Goal: Task Accomplishment & Management: Complete application form

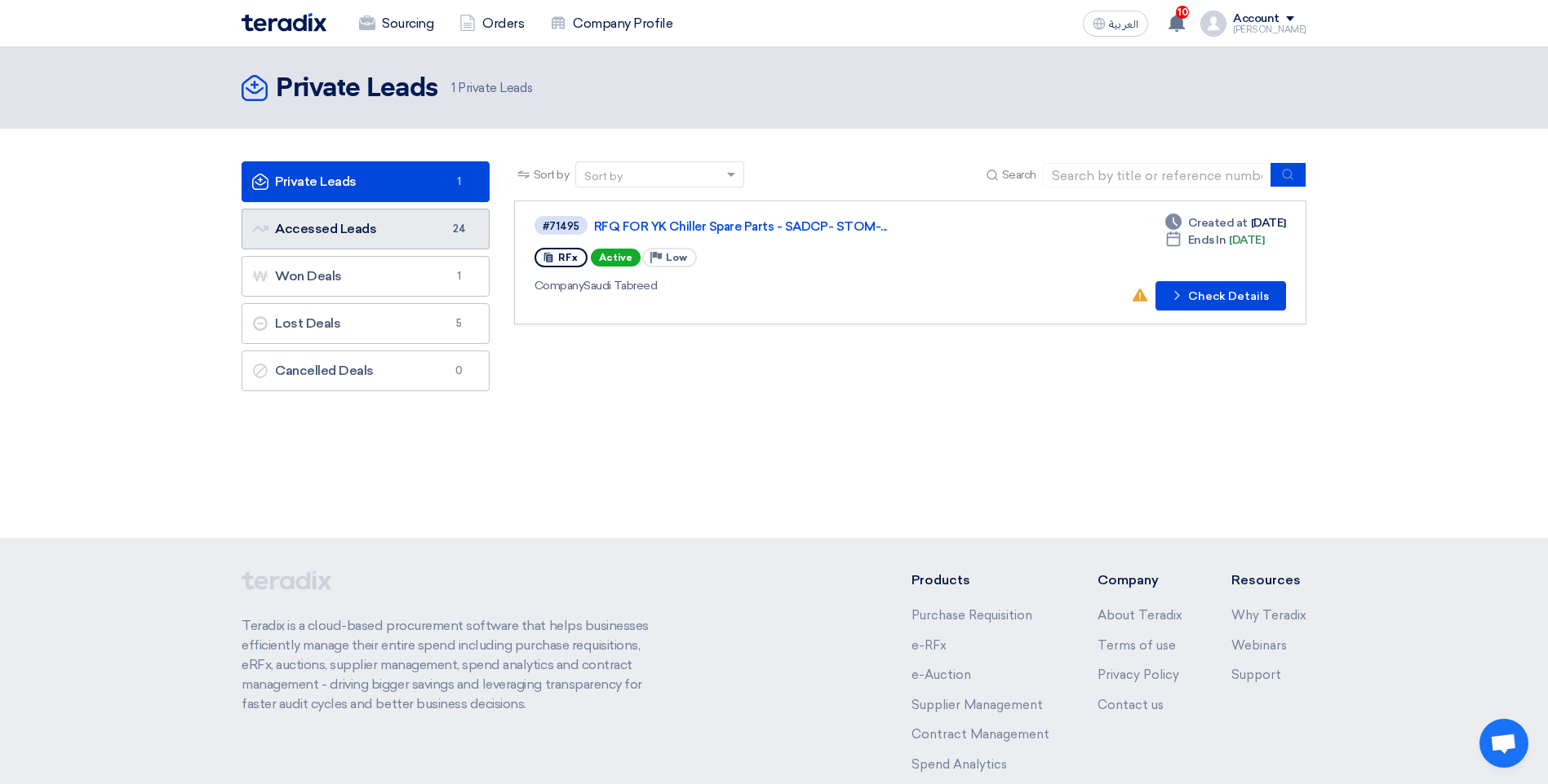
click at [381, 230] on link "Accessed Leads Accessed Leads 24" at bounding box center [365, 229] width 248 height 41
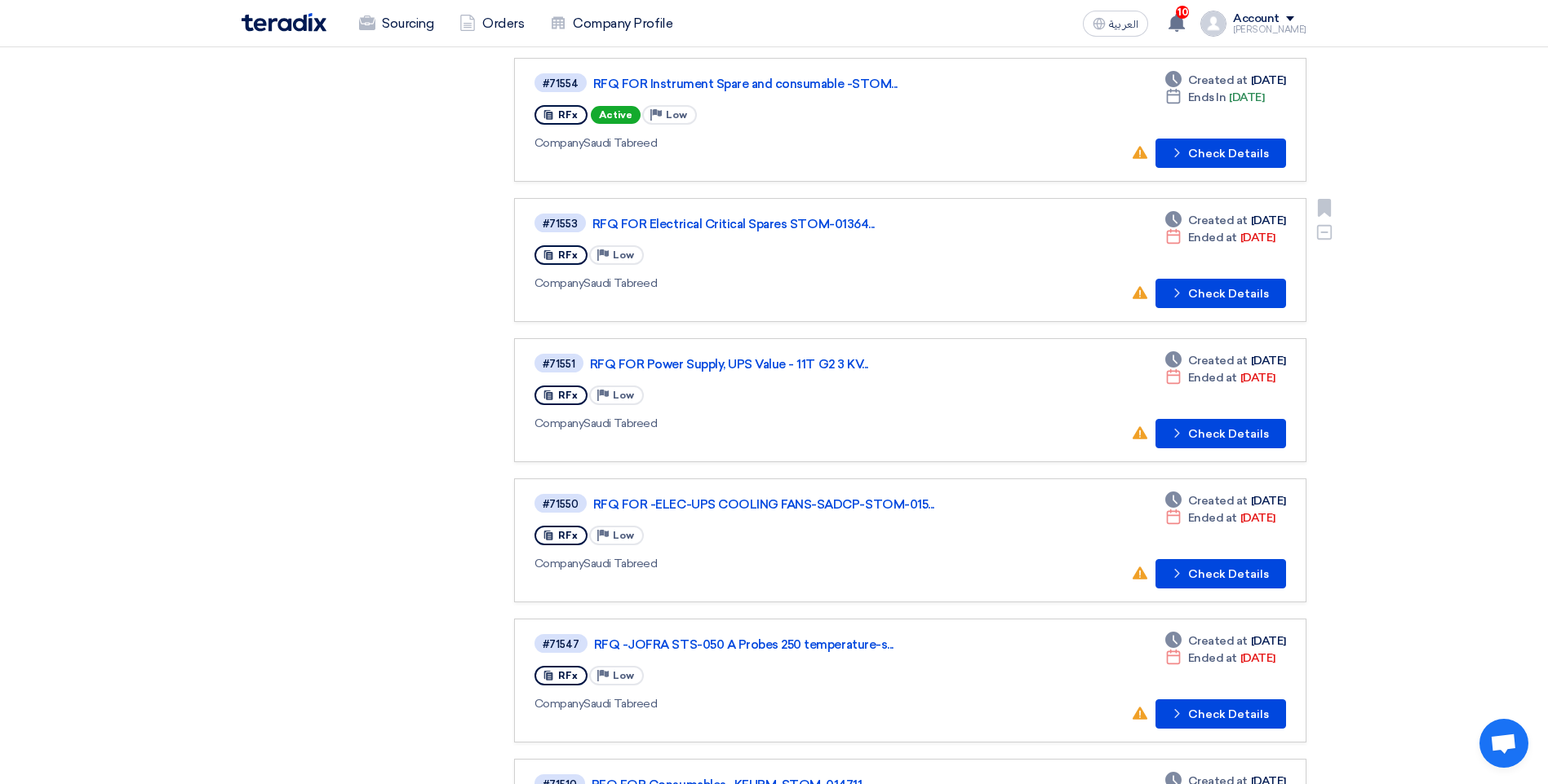
scroll to position [733, 0]
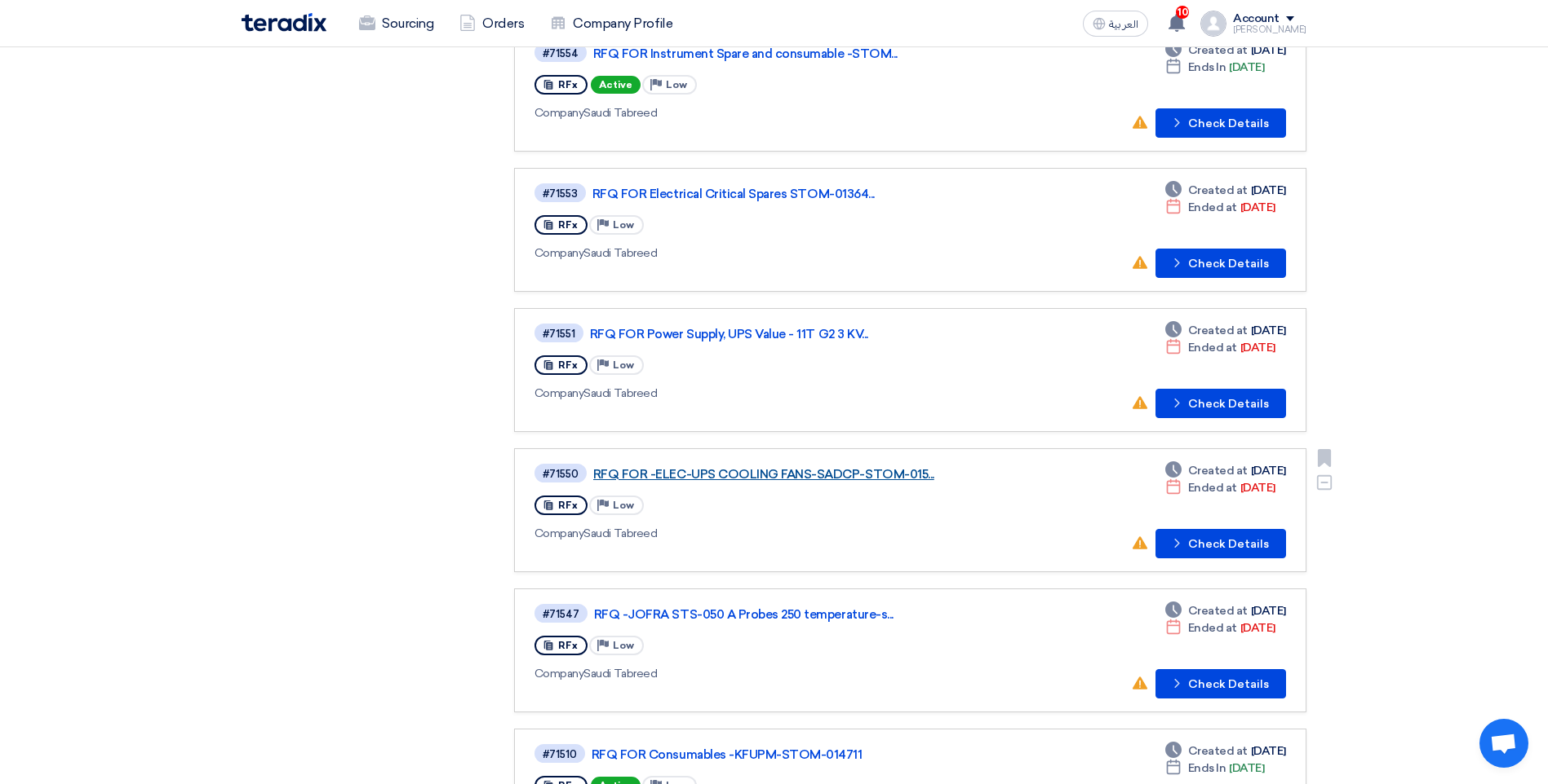
click at [743, 476] on link "RFQ FOR -ELEC-UPS COOLING FANS-SADCP-STOM-015..." at bounding box center [797, 474] width 408 height 15
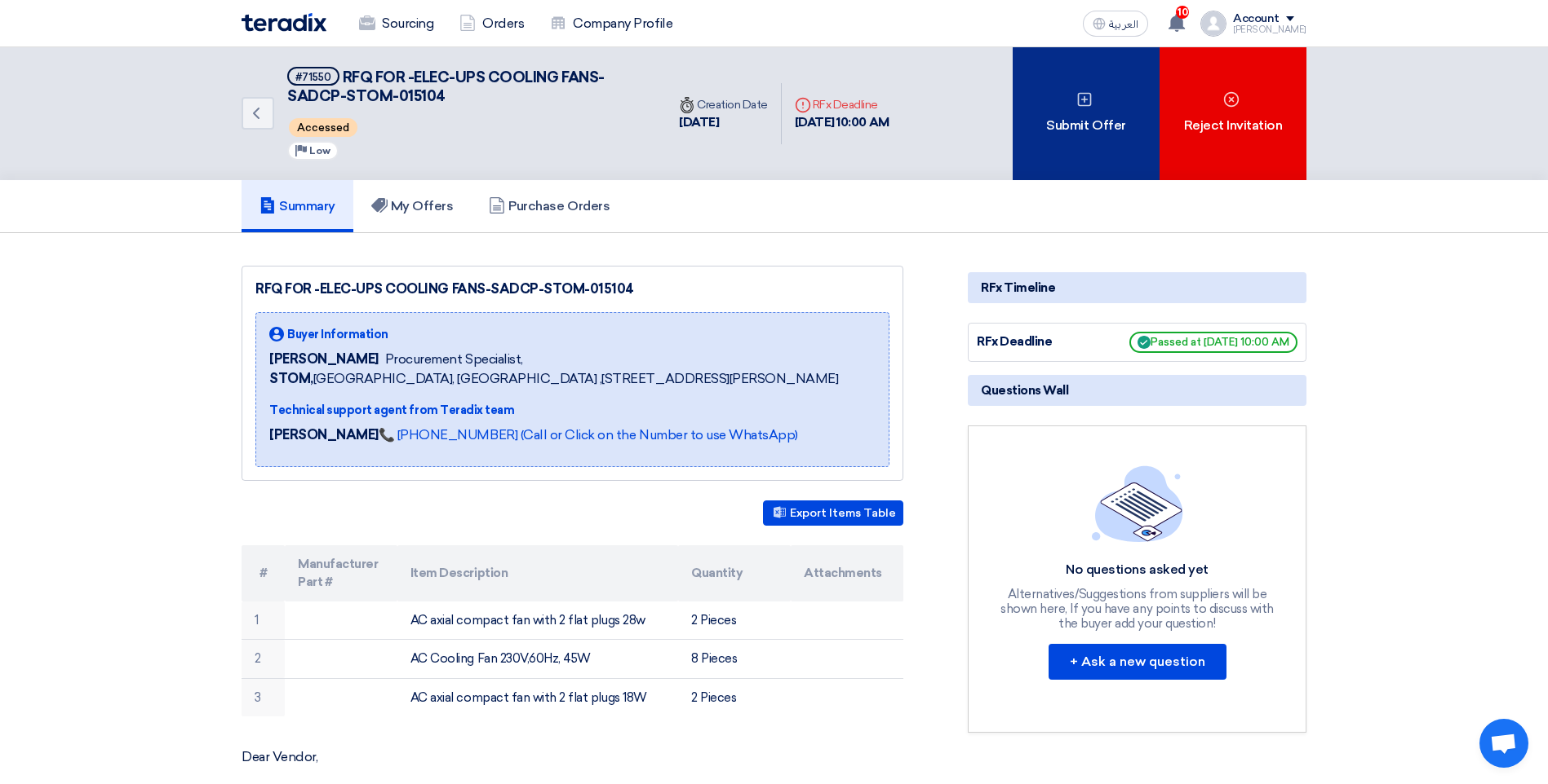
click at [1062, 135] on div "Submit Offer" at bounding box center [1086, 114] width 147 height 133
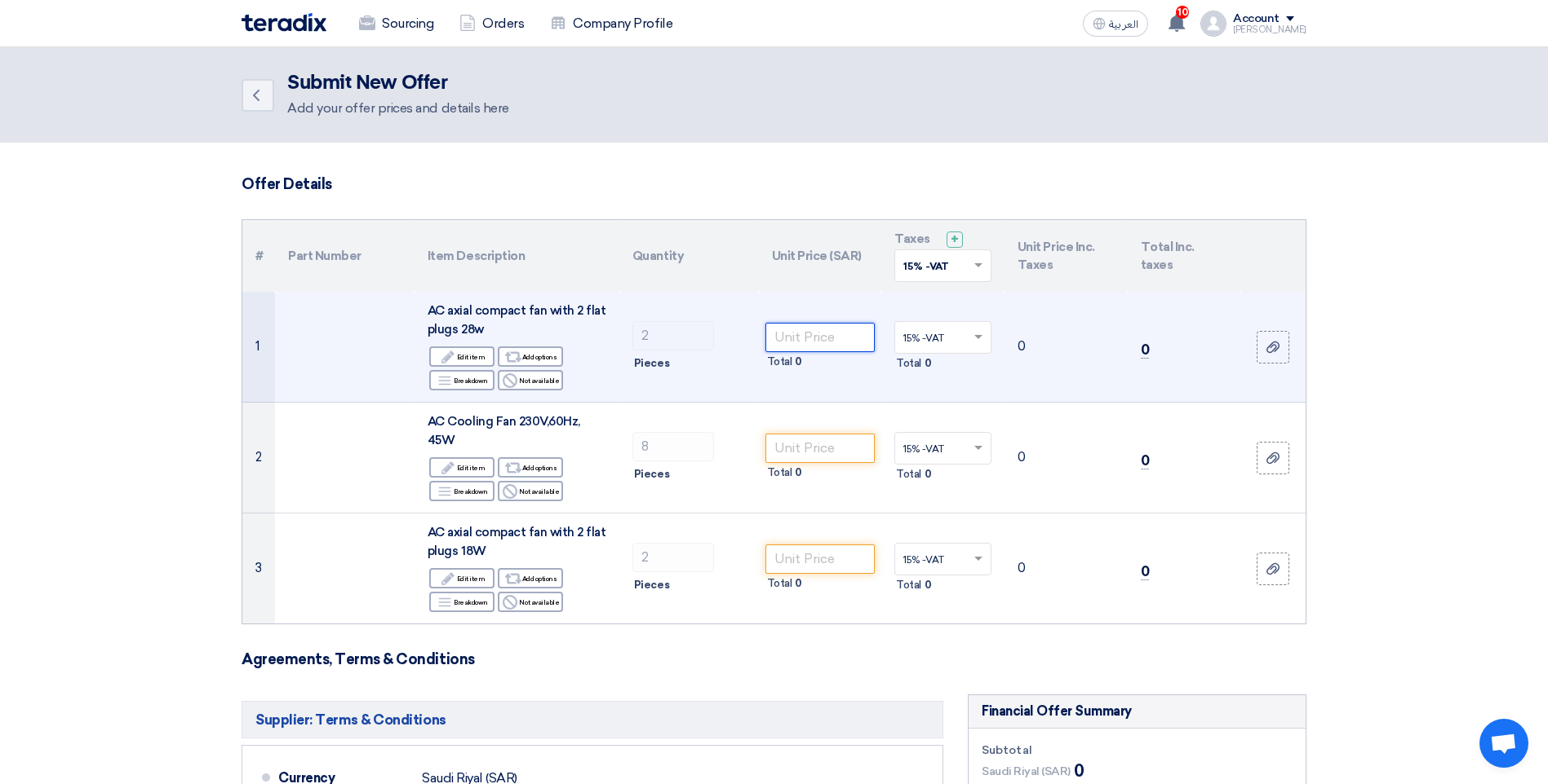
click at [847, 339] on input "number" at bounding box center [820, 338] width 110 height 30
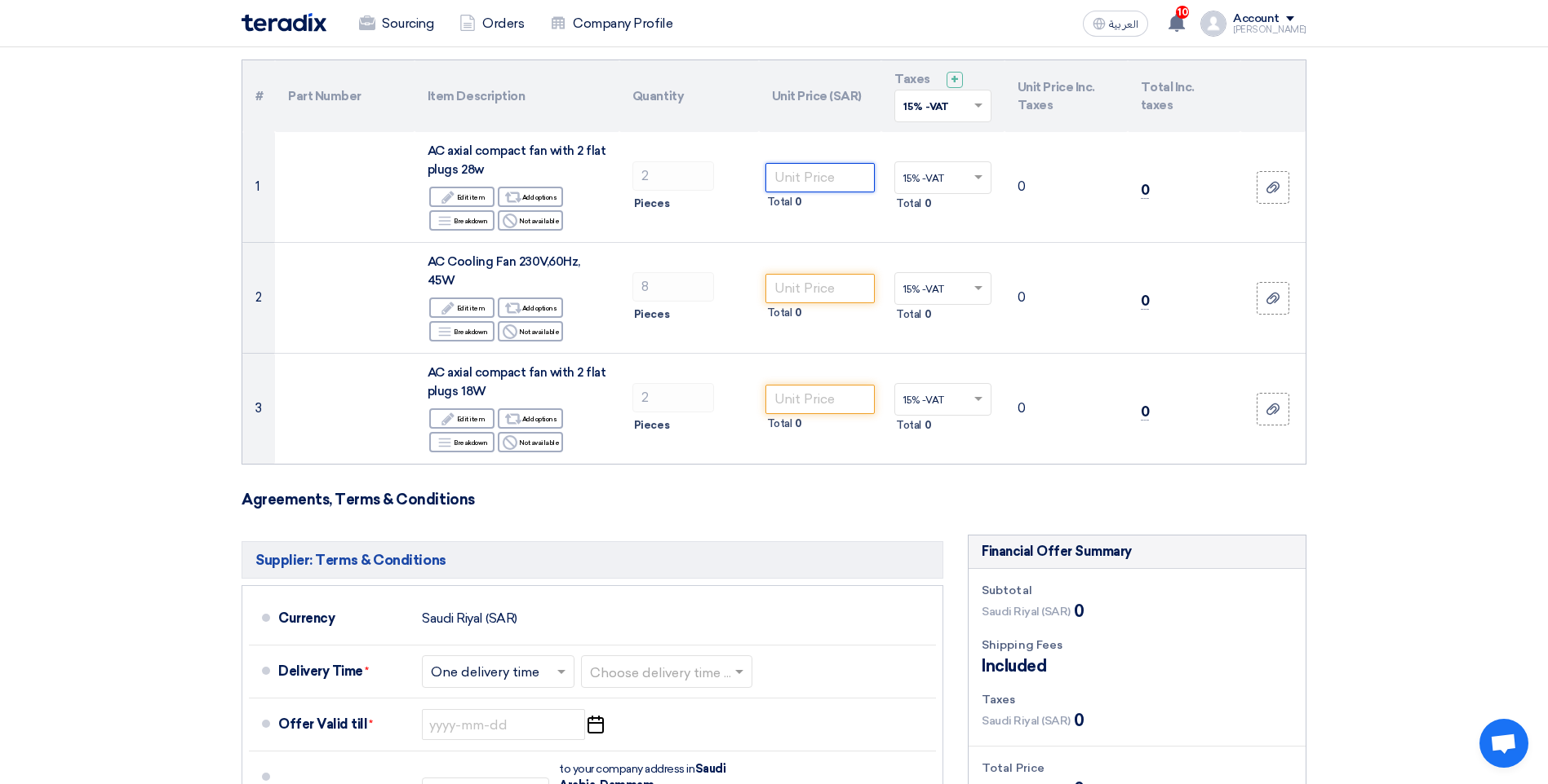
scroll to position [163, 0]
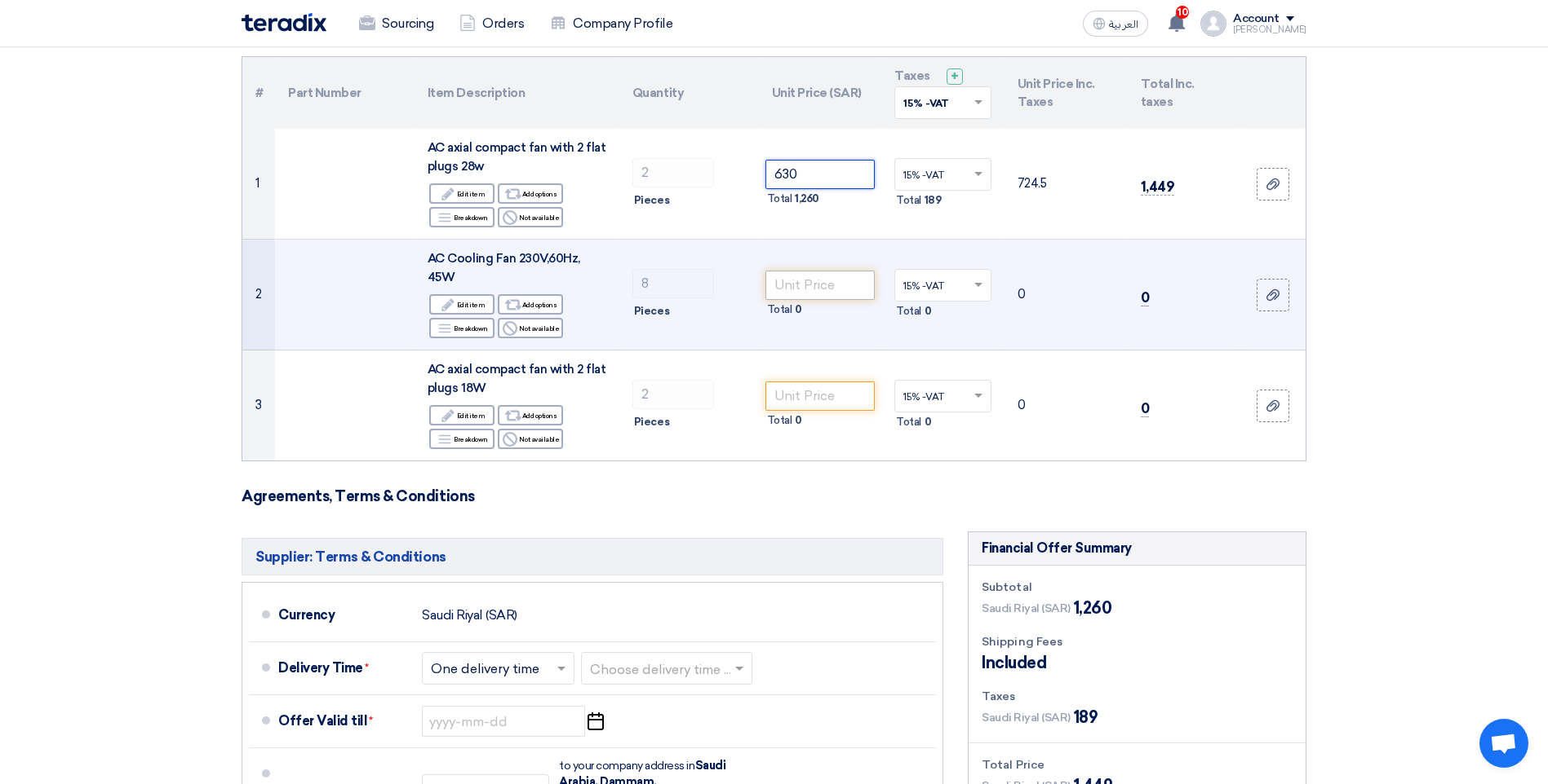
type input "630"
click at [810, 285] on input "number" at bounding box center [820, 285] width 110 height 30
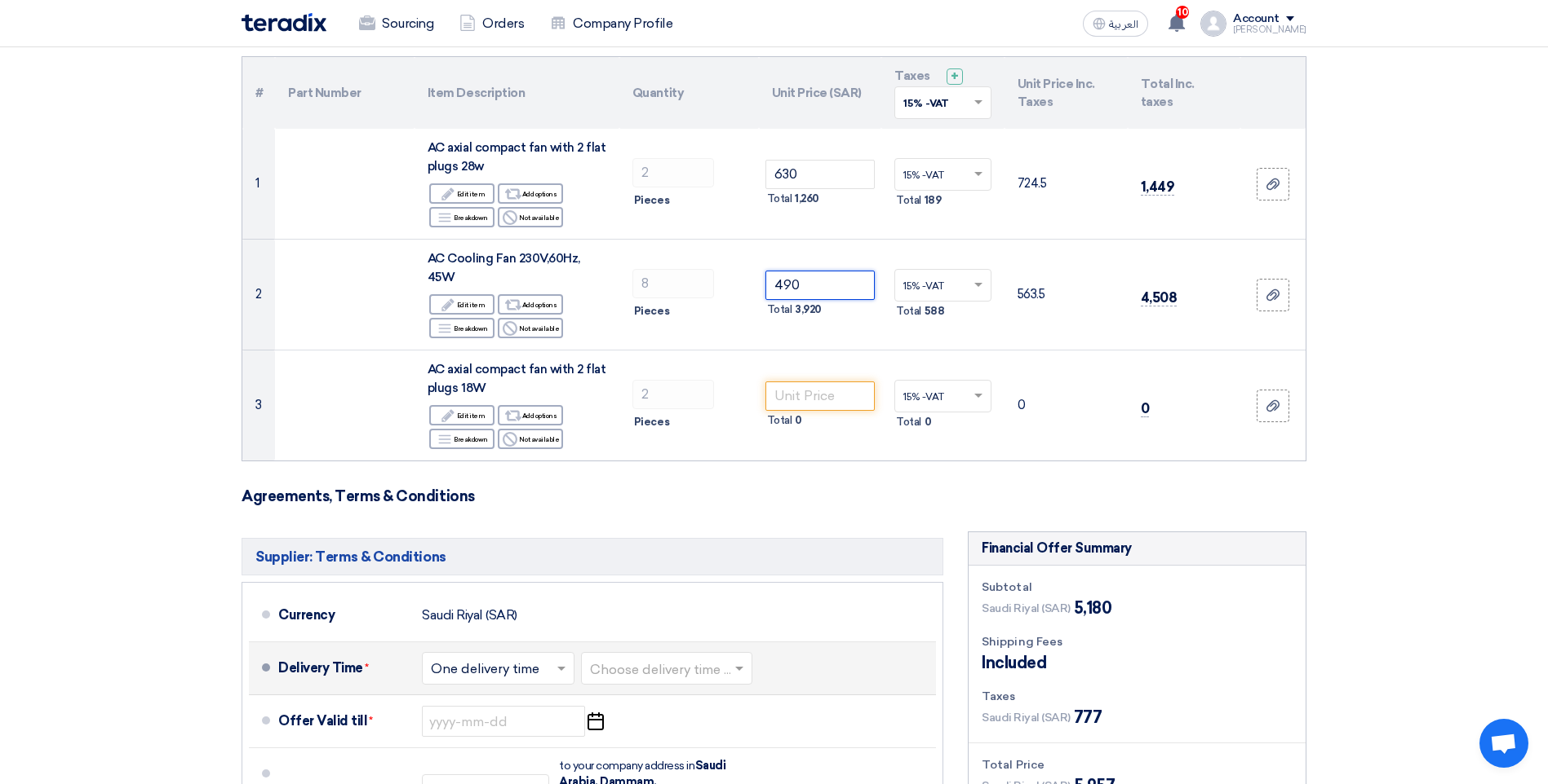
type input "490"
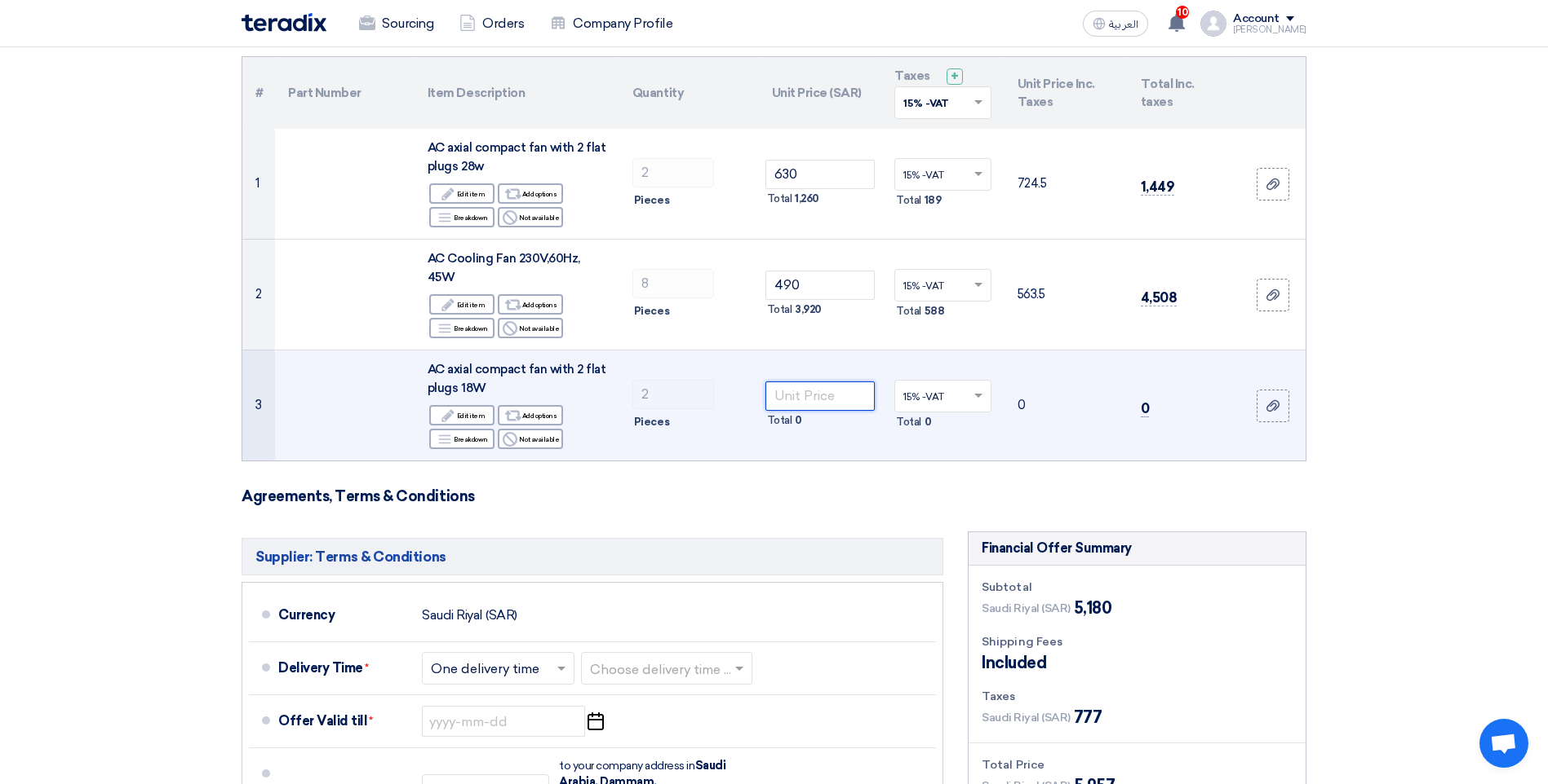
click at [819, 404] on input "number" at bounding box center [820, 396] width 110 height 30
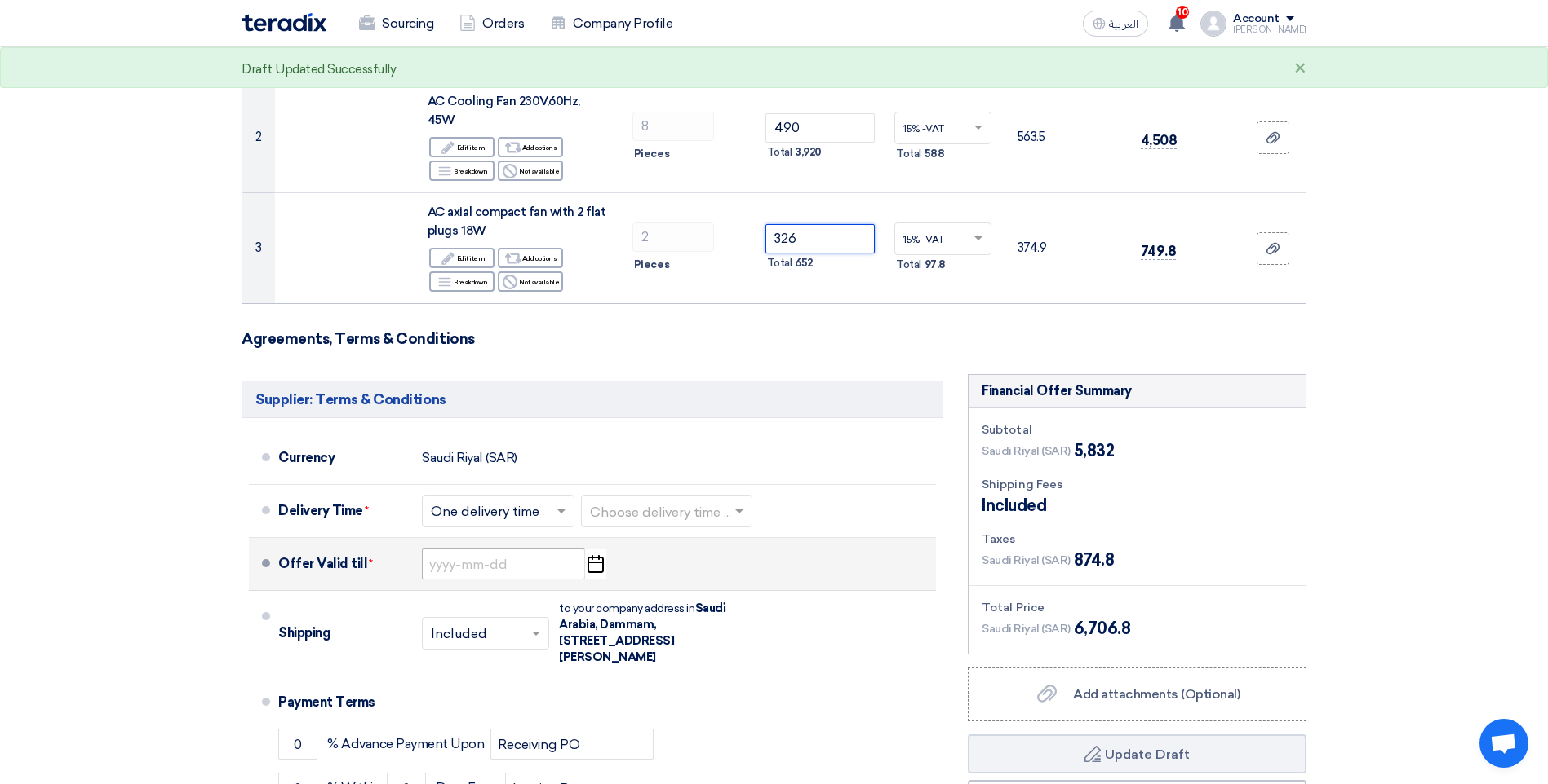
scroll to position [326, 0]
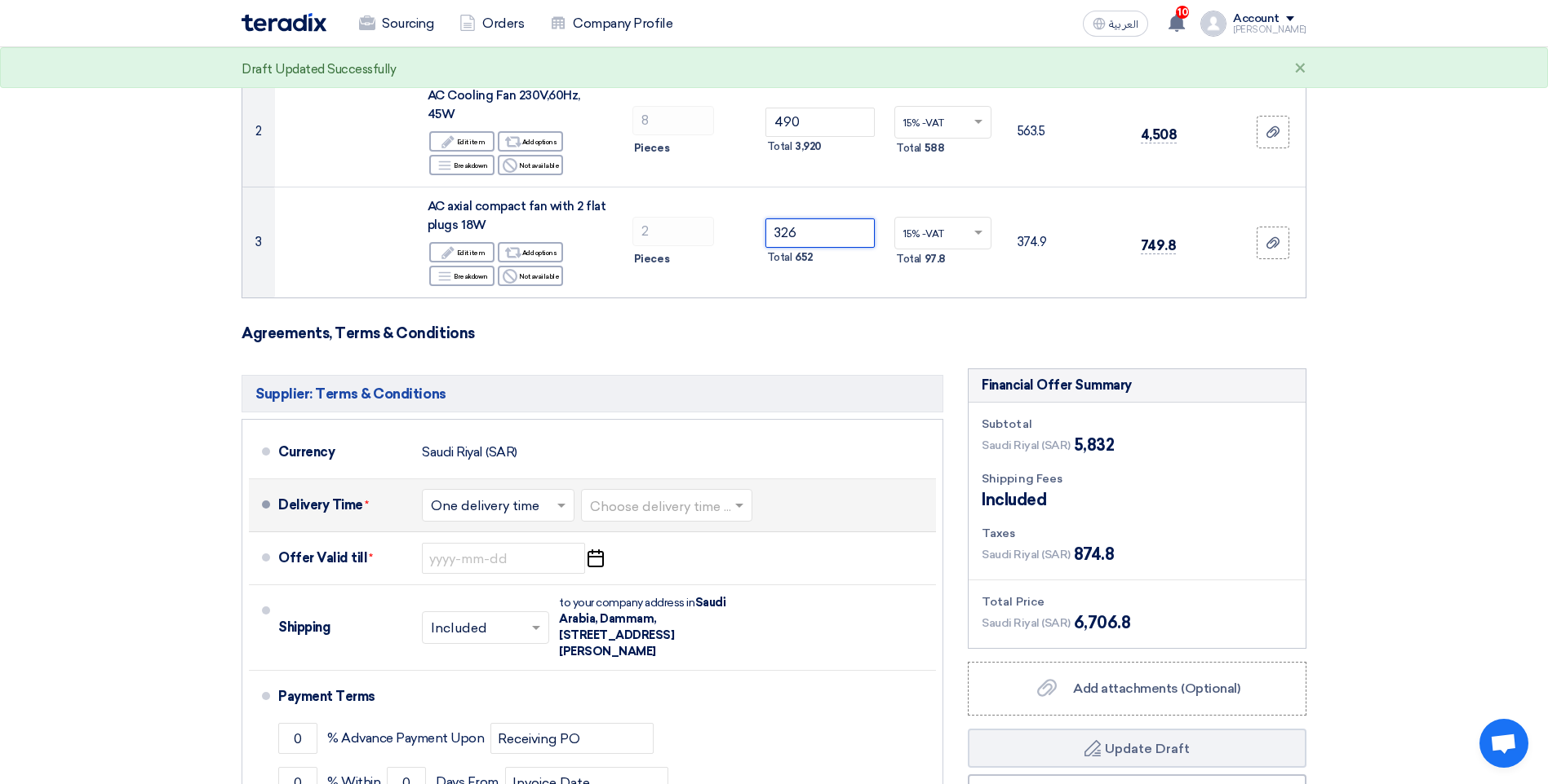
click at [655, 510] on input "text" at bounding box center [667, 508] width 155 height 24
type input "326"
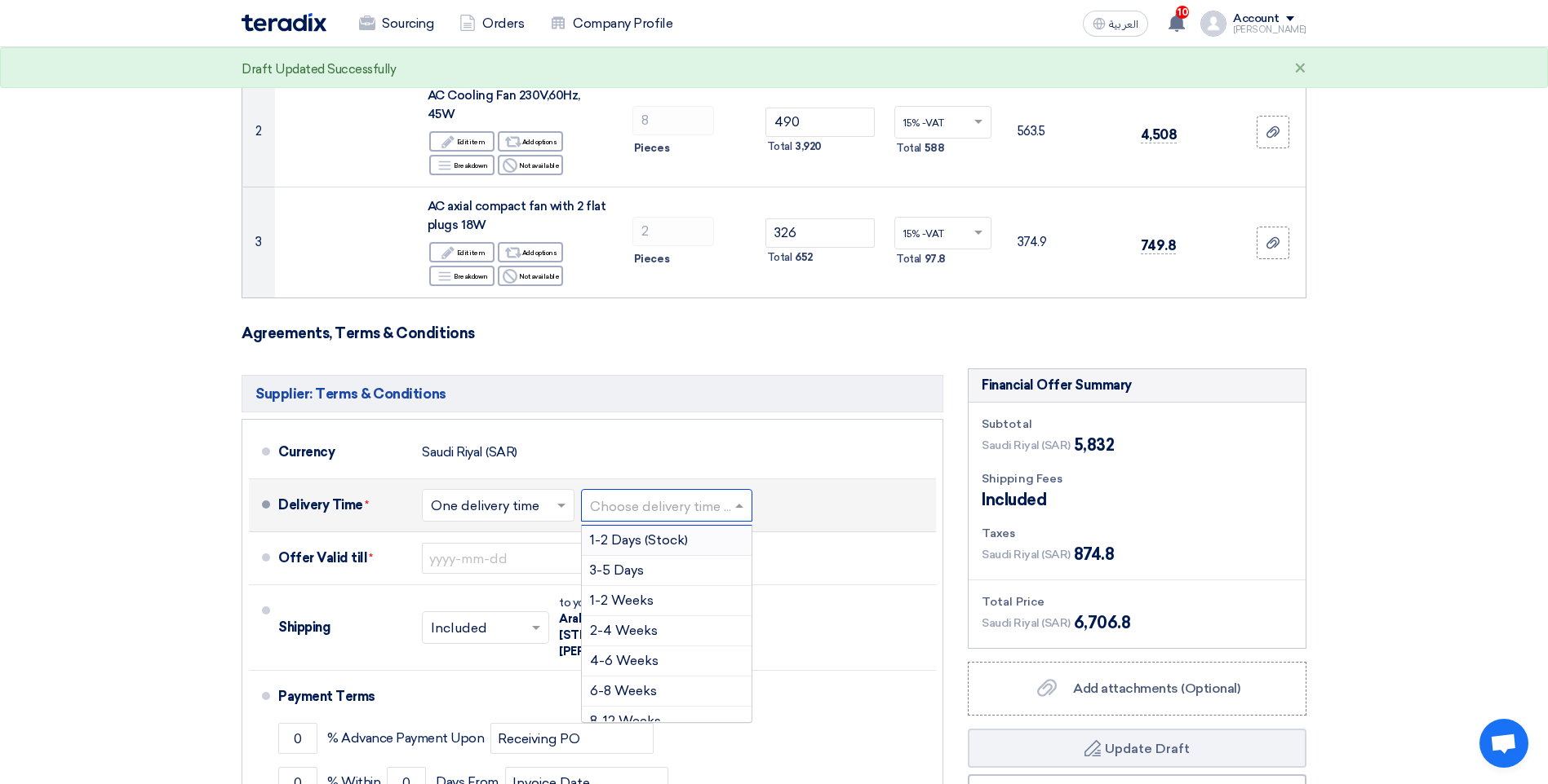
click at [737, 509] on span at bounding box center [741, 506] width 21 height 16
click at [630, 602] on span "1-2 Weeks" at bounding box center [621, 601] width 64 height 16
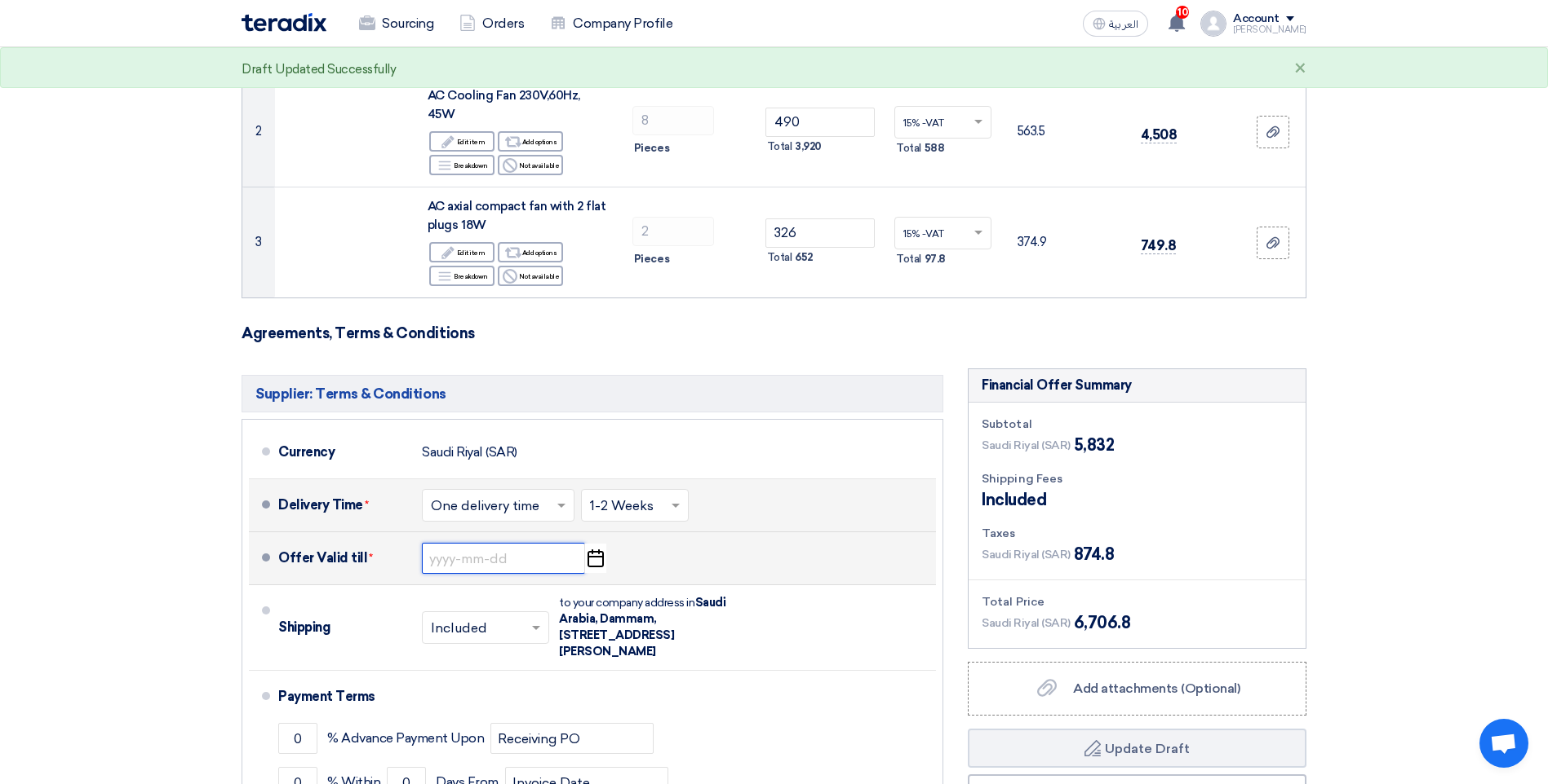
click at [557, 564] on input at bounding box center [503, 557] width 163 height 31
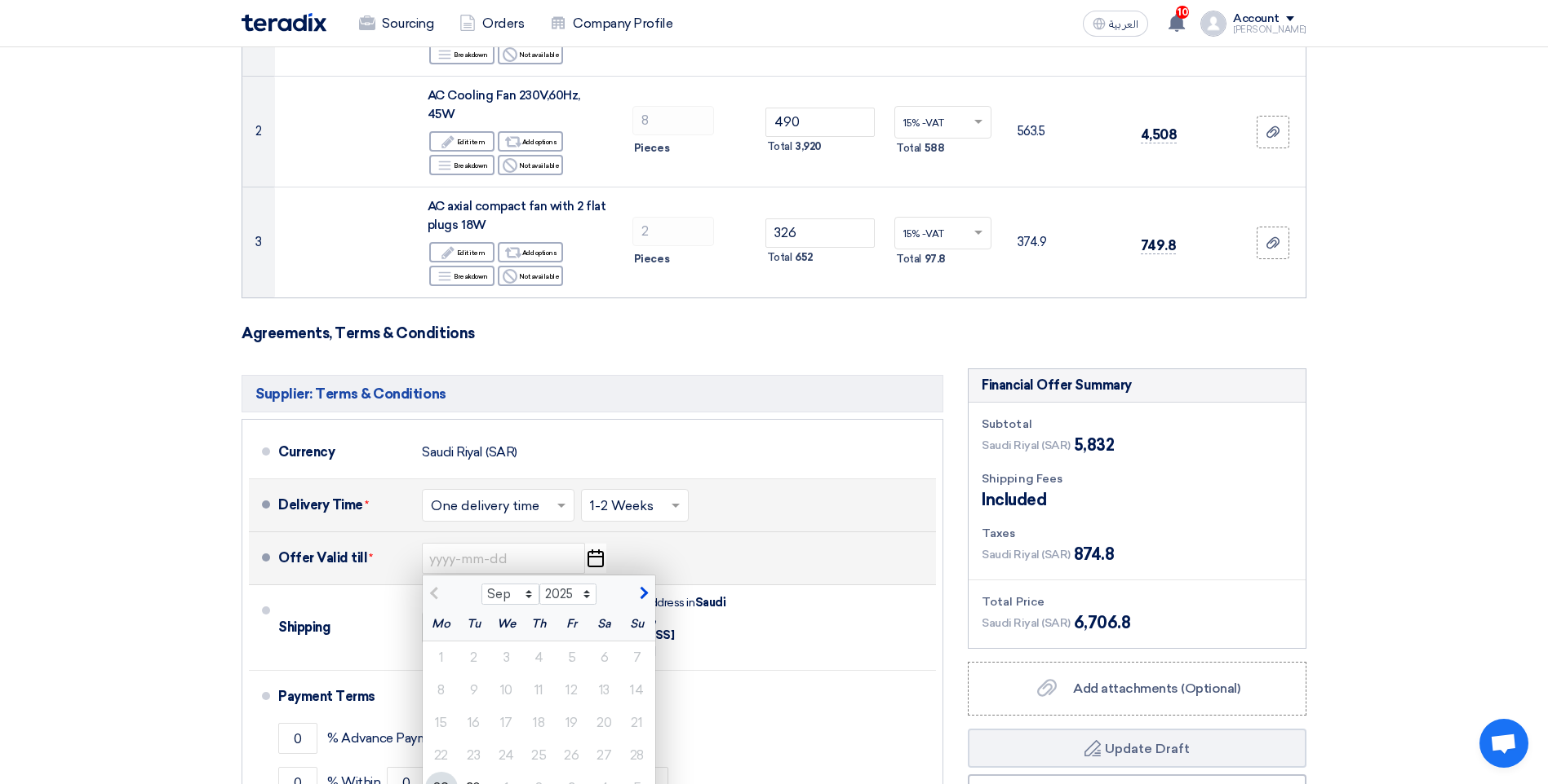
click at [637, 598] on span "button" at bounding box center [641, 593] width 9 height 15
select select "10"
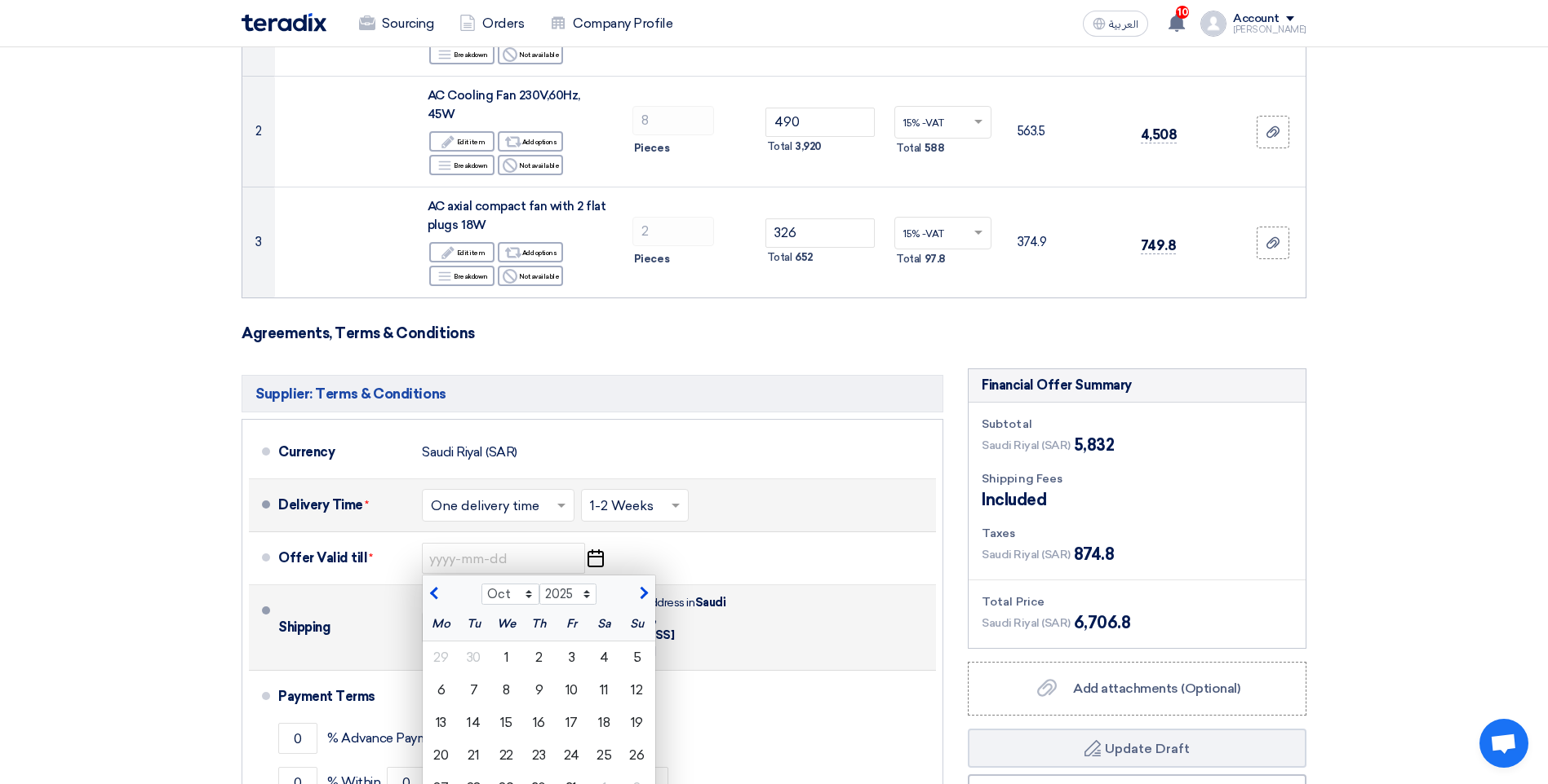
click at [540, 666] on div "2" at bounding box center [539, 658] width 33 height 33
type input "[DATE]"
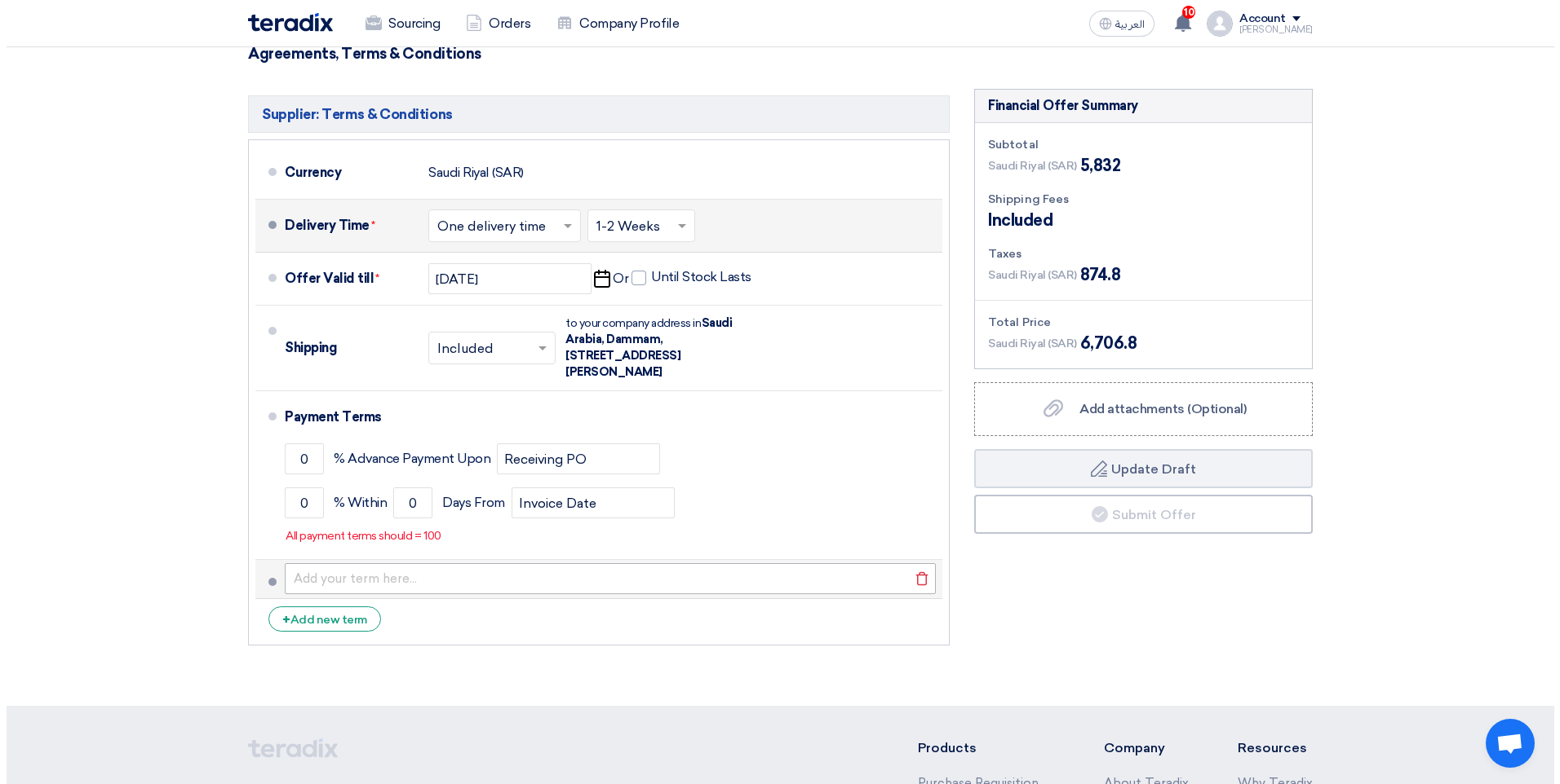
scroll to position [652, 0]
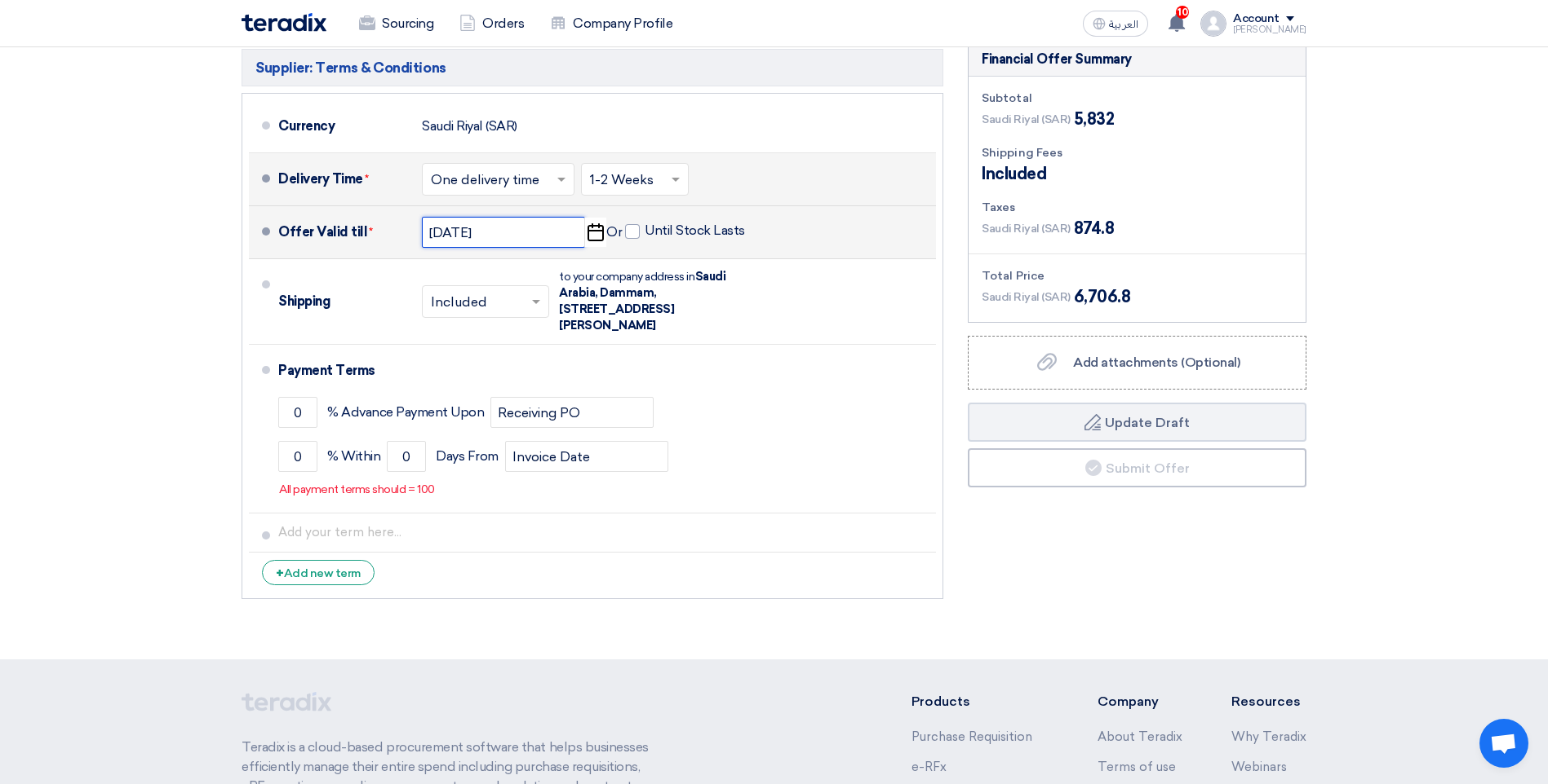
click at [515, 238] on input "[DATE]" at bounding box center [503, 232] width 163 height 31
select select "10"
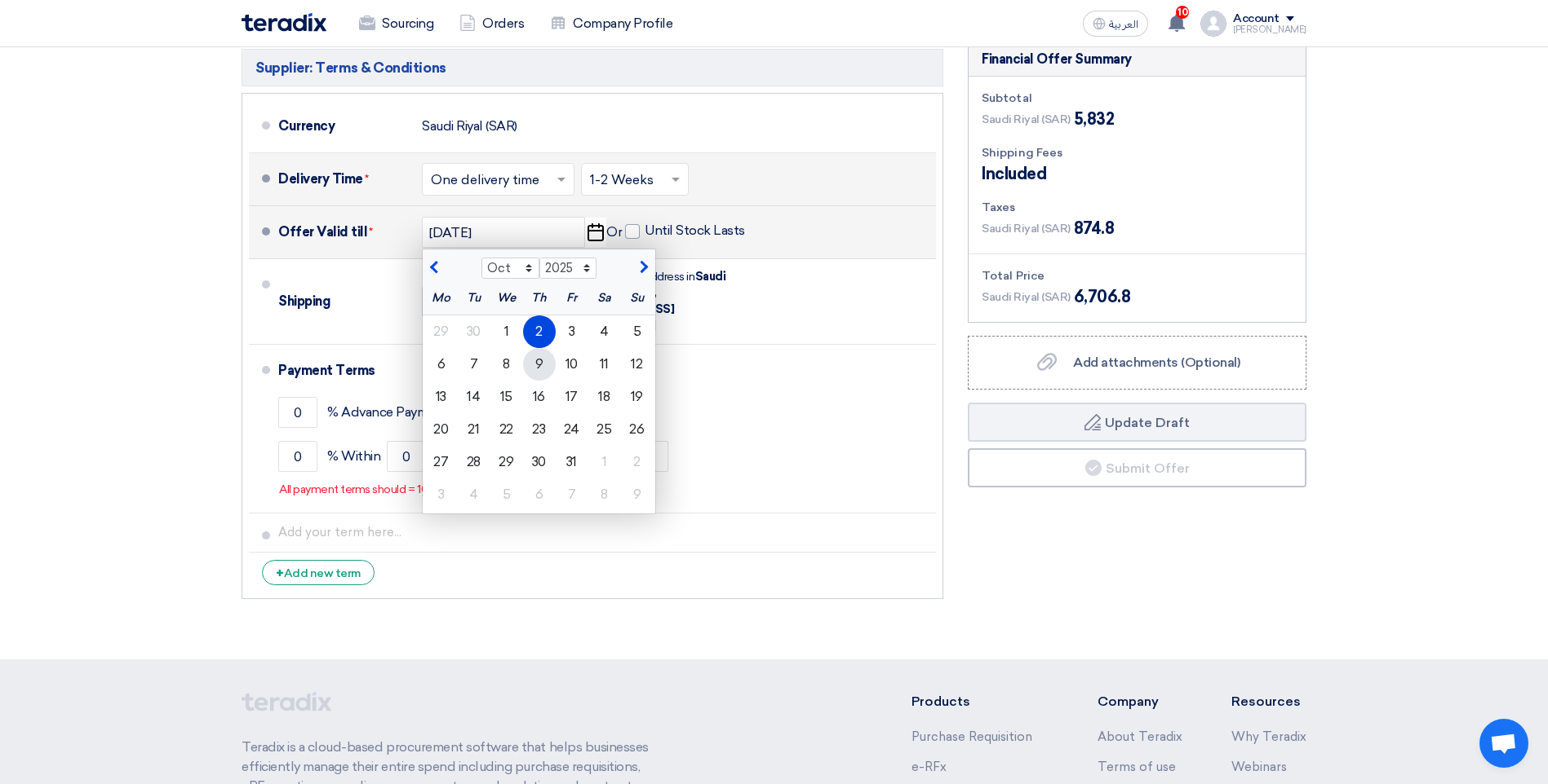
click at [530, 371] on div "9" at bounding box center [539, 364] width 33 height 33
type input "[DATE]"
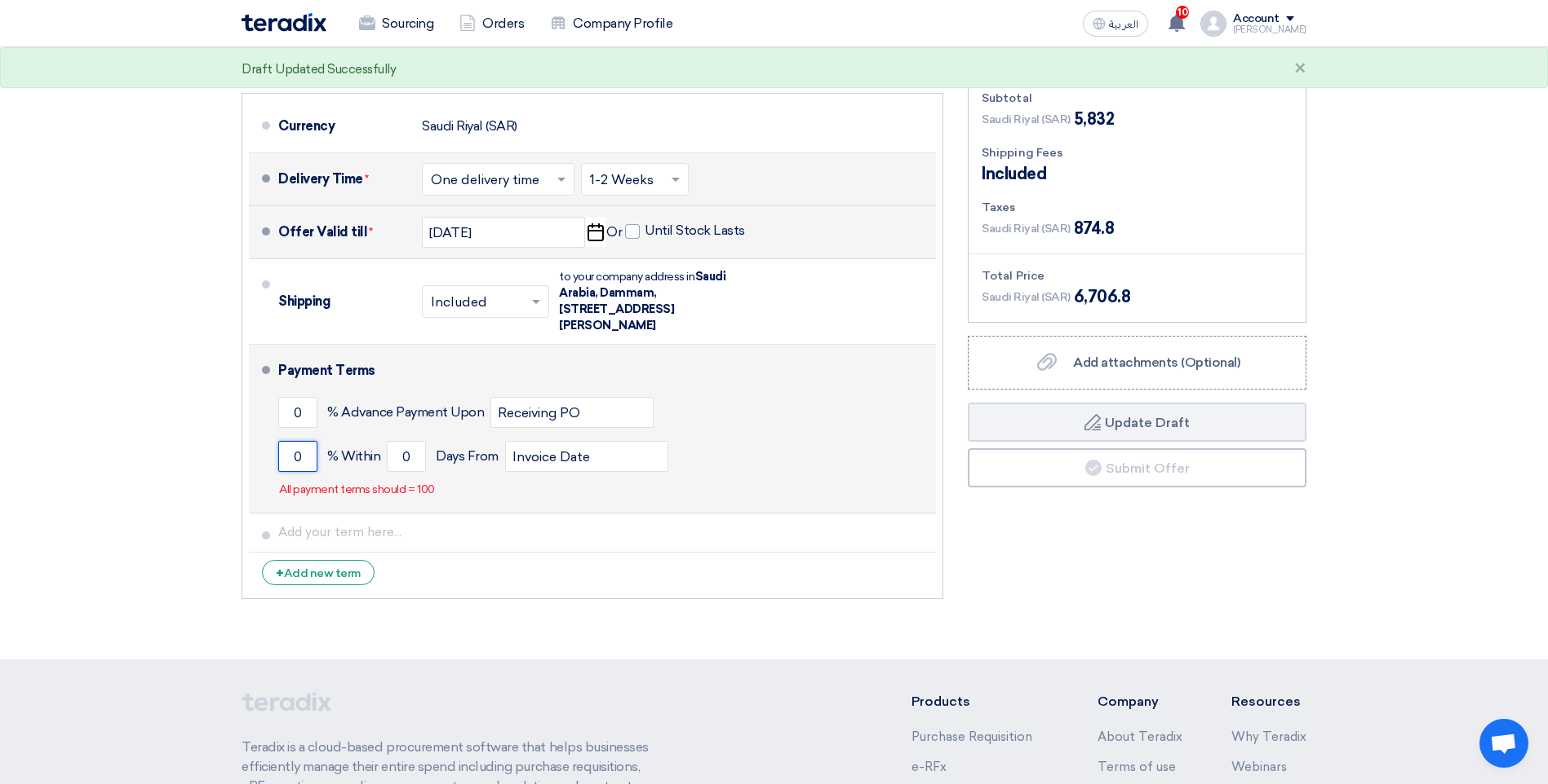
click at [297, 457] on input "0" at bounding box center [297, 456] width 39 height 31
type input "100"
click at [401, 456] on input "0" at bounding box center [406, 456] width 39 height 31
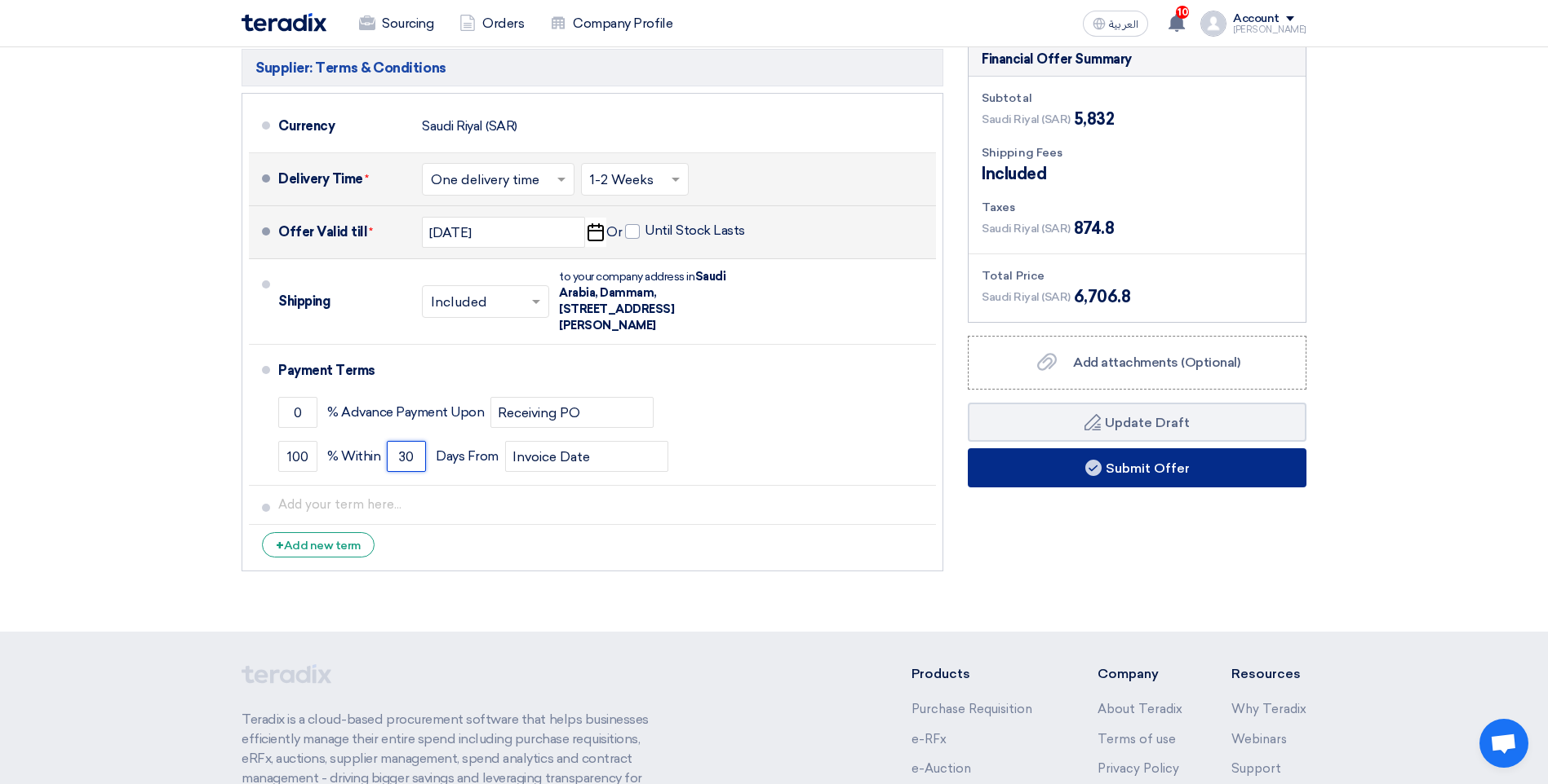
type input "30"
click at [1126, 462] on button "Submit Offer" at bounding box center [1136, 467] width 339 height 39
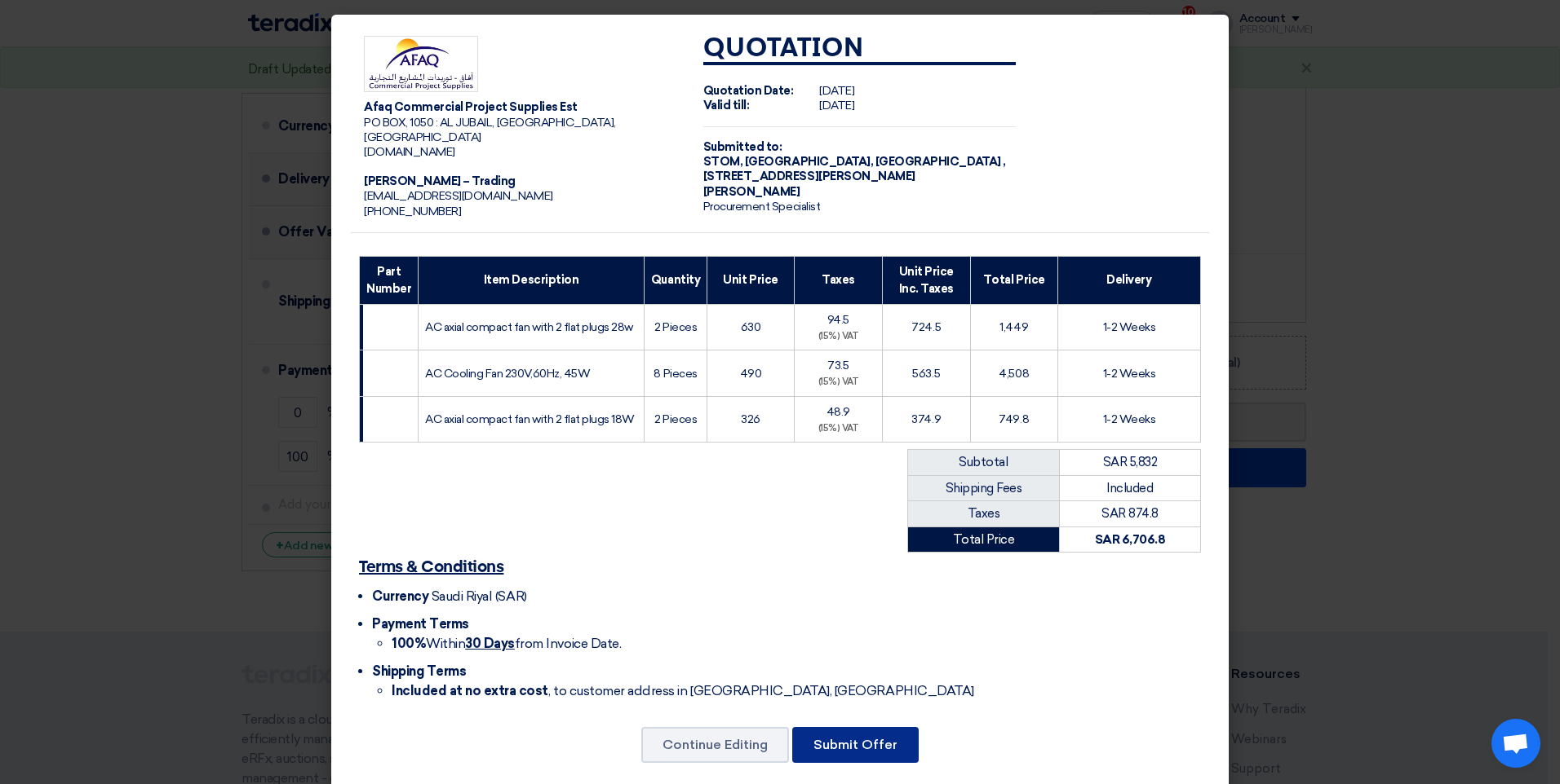
click at [819, 735] on button "Submit Offer" at bounding box center [855, 745] width 126 height 36
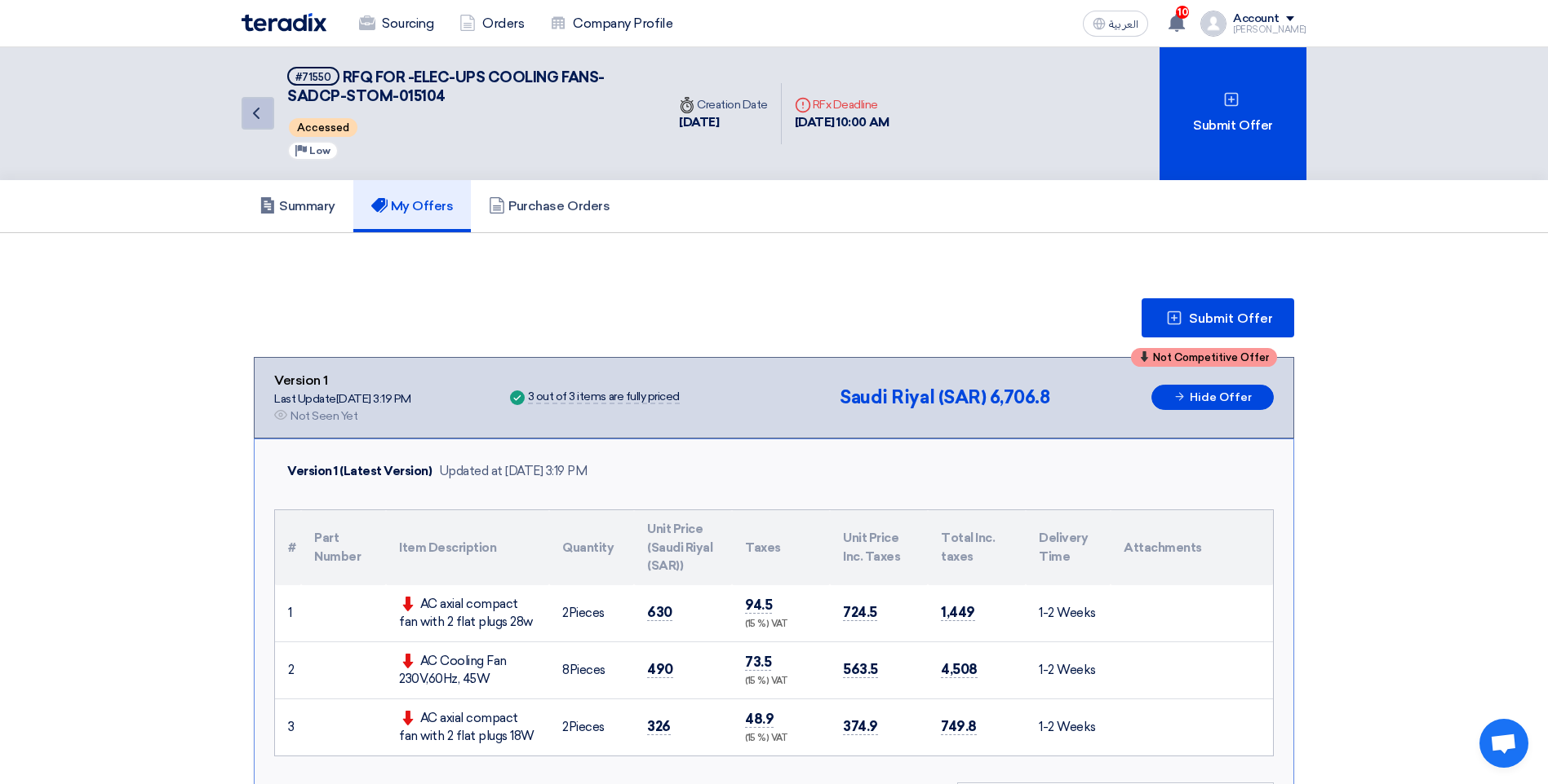
click at [250, 110] on icon "Back" at bounding box center [257, 113] width 20 height 20
